Goal: Information Seeking & Learning: Learn about a topic

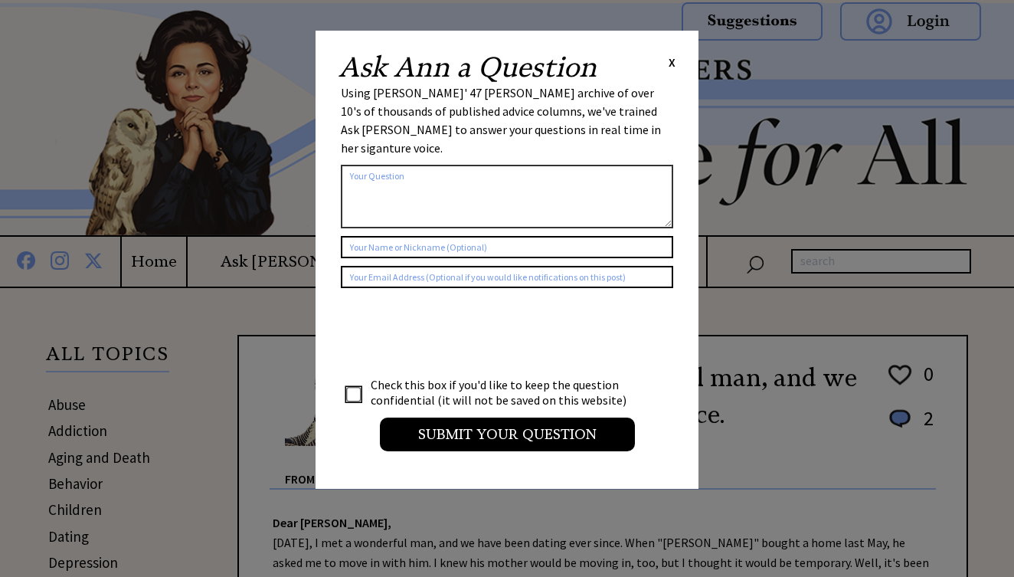
click at [673, 64] on span "X" at bounding box center [672, 61] width 7 height 15
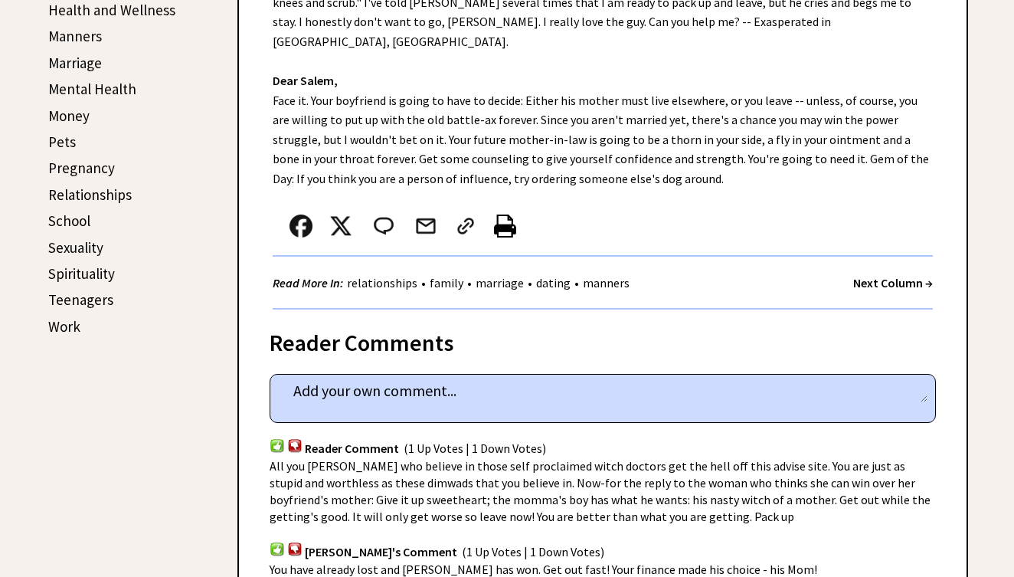
scroll to position [652, 0]
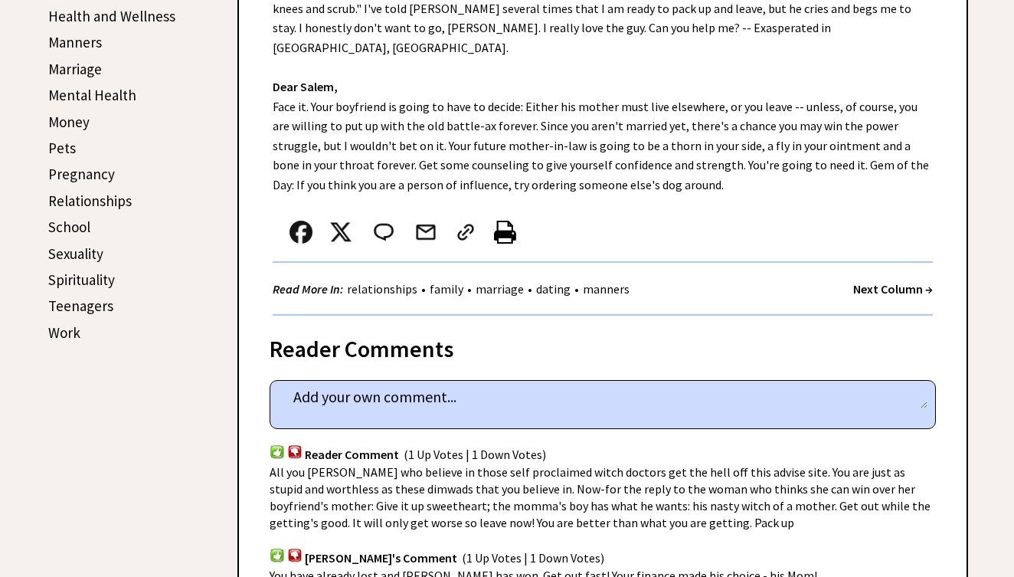
click at [82, 300] on link "Teenagers" at bounding box center [80, 305] width 65 height 18
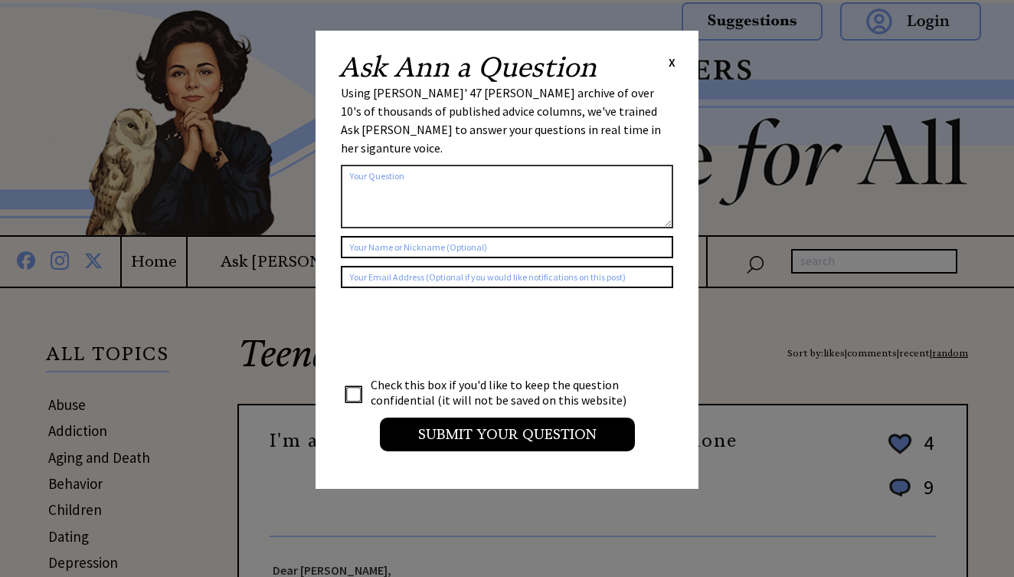
click at [671, 59] on span "X" at bounding box center [672, 61] width 7 height 15
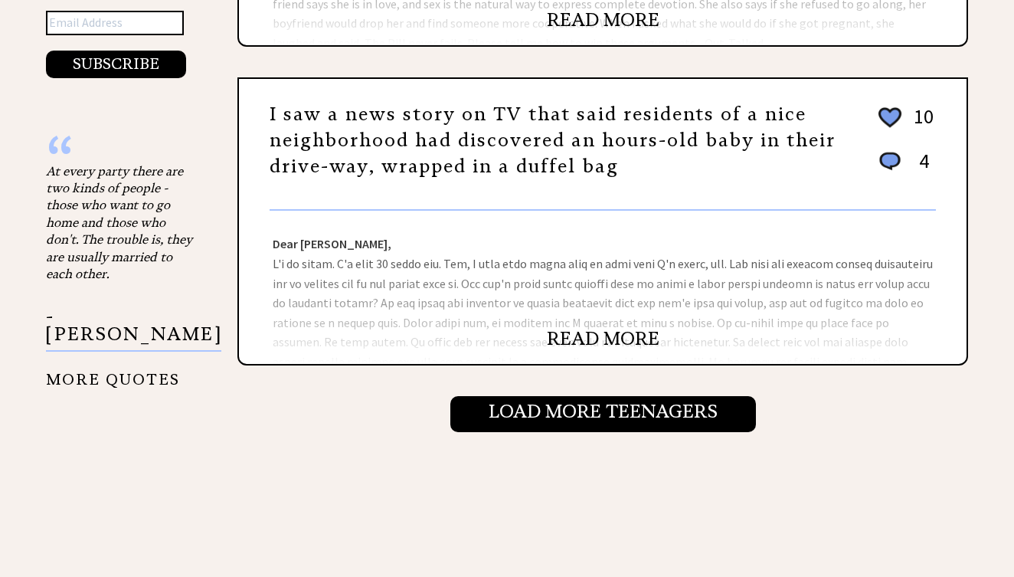
scroll to position [1602, 0]
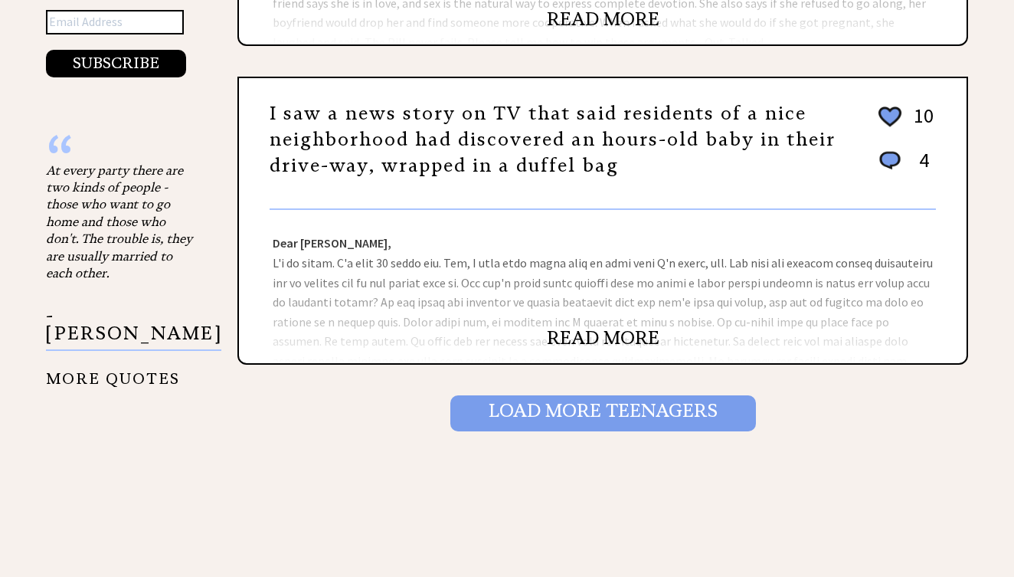
click at [614, 398] on input "Load More Teenagers" at bounding box center [603, 412] width 306 height 35
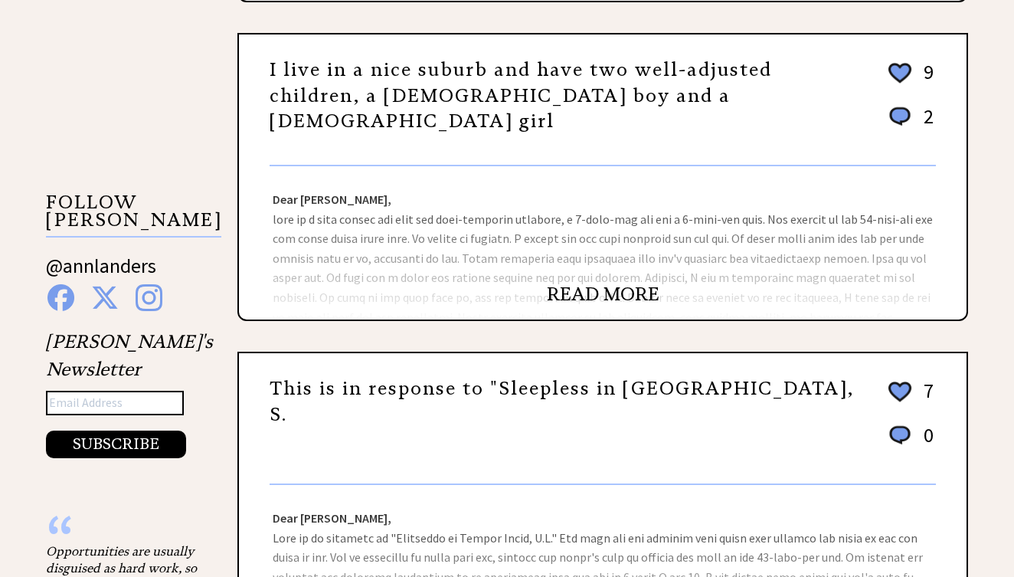
scroll to position [1577, 0]
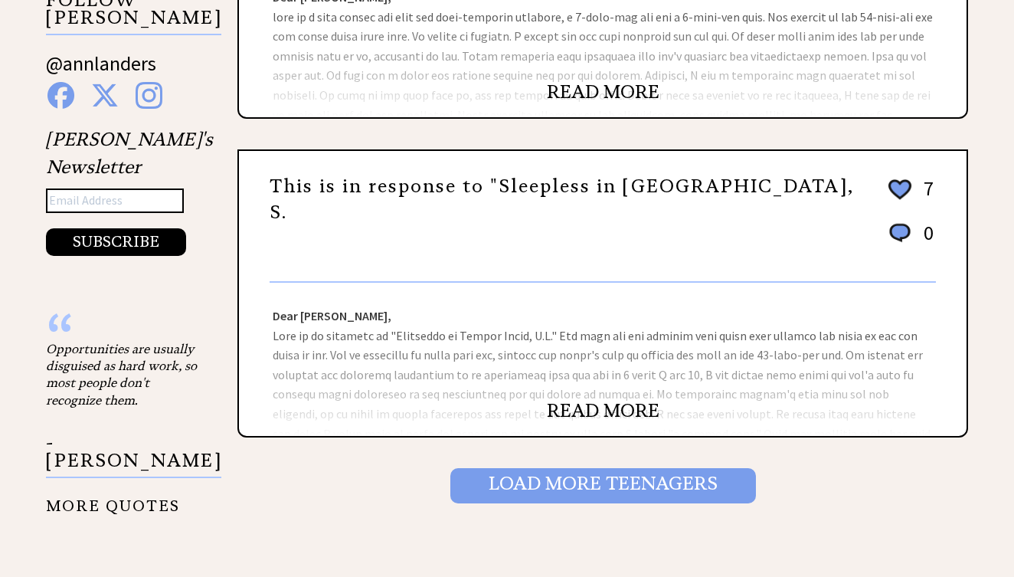
click at [616, 468] on input "Load More Teenagers" at bounding box center [603, 485] width 306 height 35
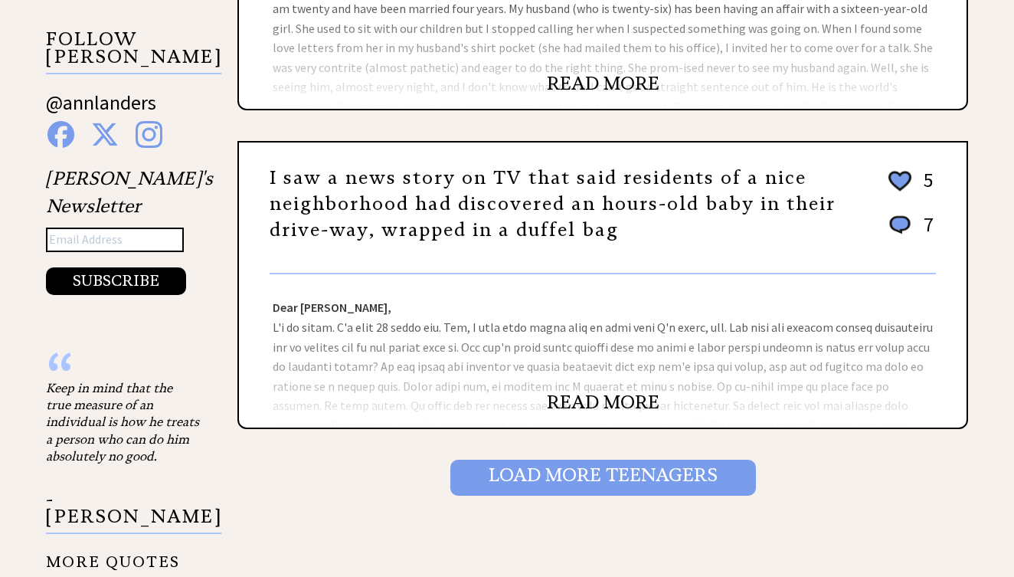
scroll to position [1574, 0]
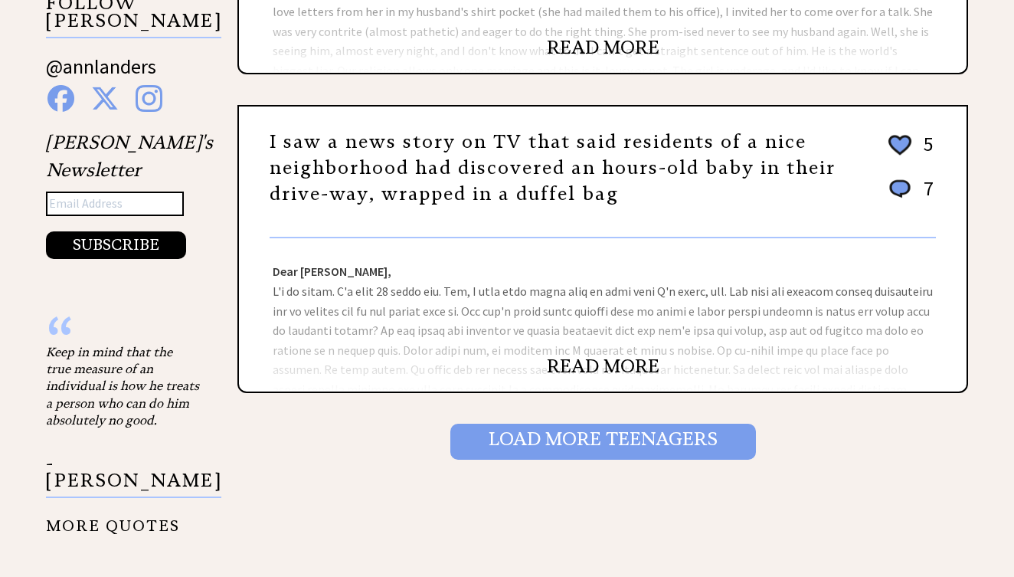
click at [621, 452] on input "Load More Teenagers" at bounding box center [603, 441] width 306 height 35
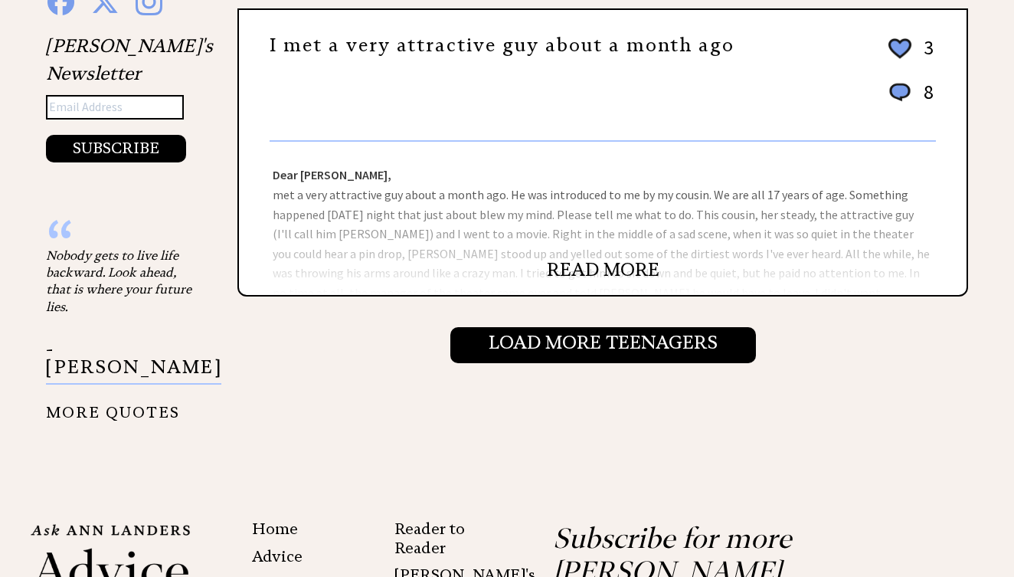
scroll to position [1698, 0]
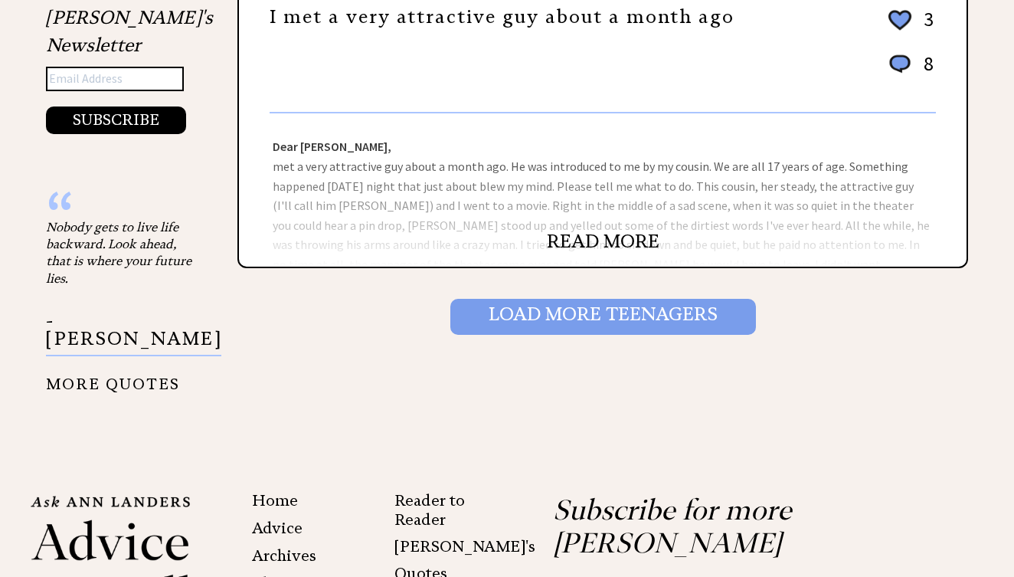
click at [656, 329] on input "Load More Teenagers" at bounding box center [603, 316] width 306 height 35
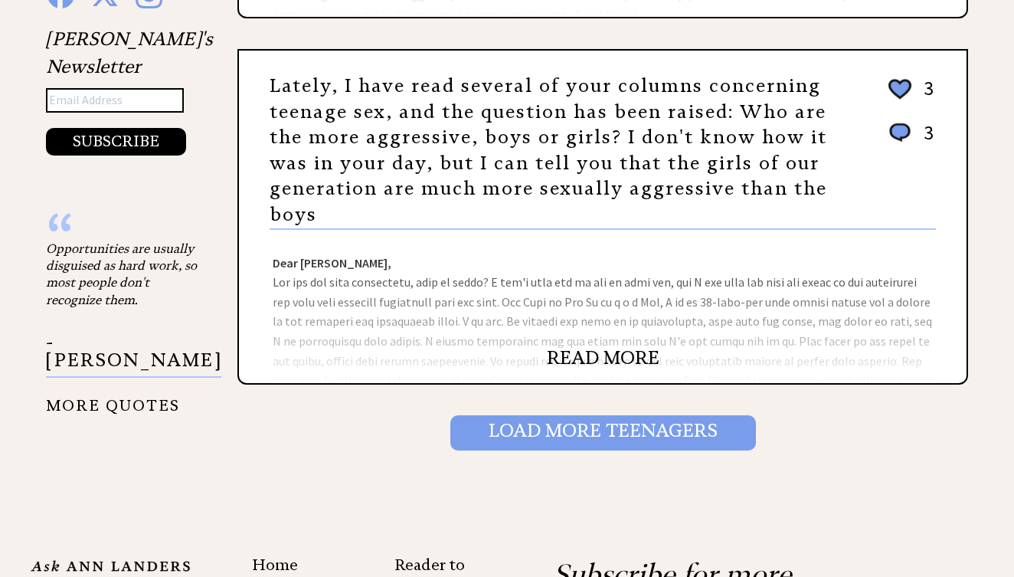
scroll to position [1680, 0]
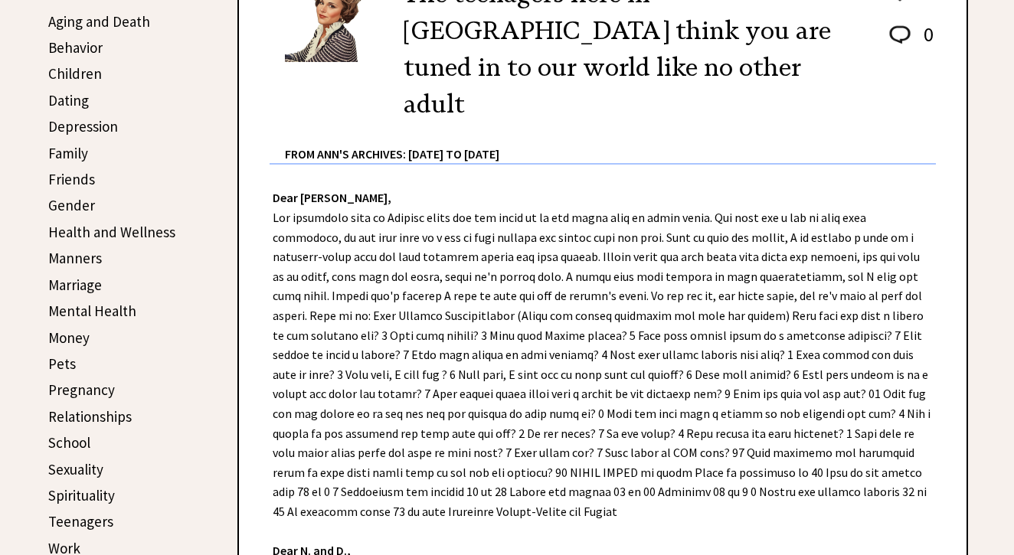
scroll to position [393, 0]
